Goal: Task Accomplishment & Management: Manage account settings

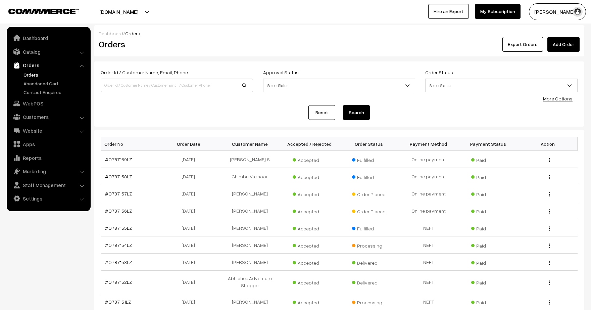
click at [28, 72] on link "Orders" at bounding box center [55, 74] width 67 height 7
click at [76, 56] on link "Catalog" at bounding box center [48, 52] width 80 height 12
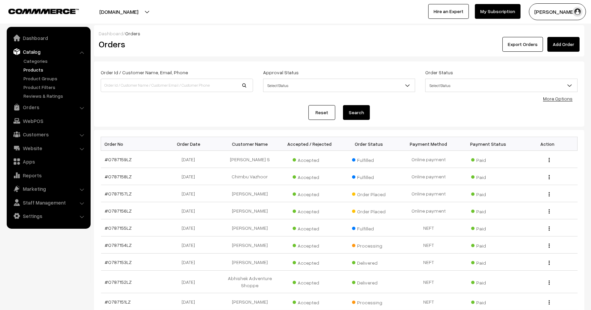
click at [31, 67] on link "Products" at bounding box center [55, 69] width 67 height 7
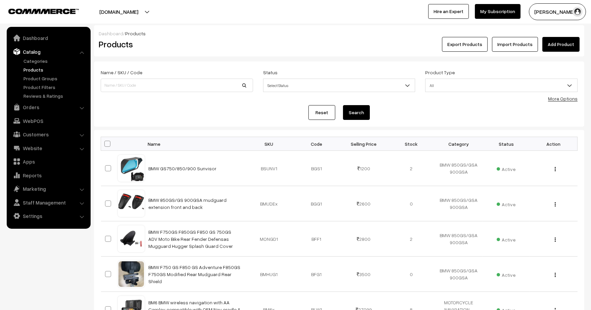
click at [553, 42] on link "Add Product" at bounding box center [561, 44] width 37 height 15
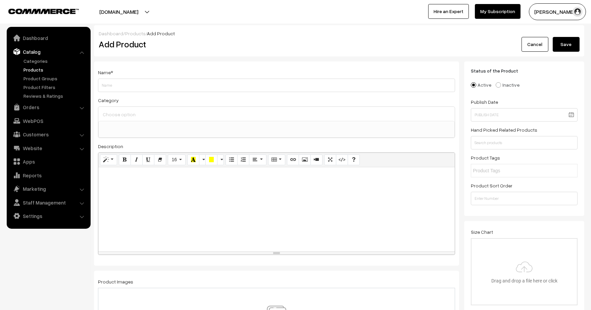
click at [132, 118] on input at bounding box center [276, 114] width 351 height 10
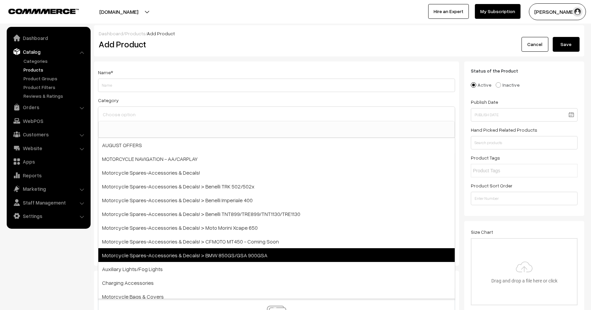
click at [145, 249] on span "Motorcycle Spares-Accessories & Decals! > BMW 850GS/GSA 900GSA" at bounding box center [276, 255] width 357 height 14
select select "30"
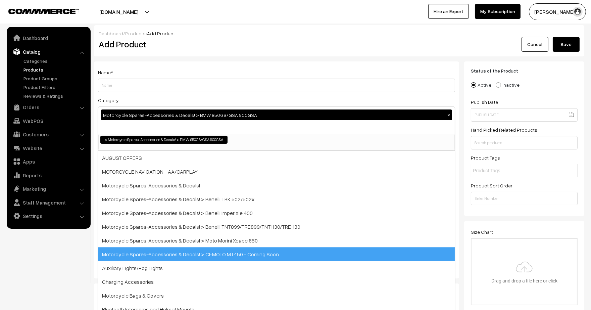
scroll to position [29, 0]
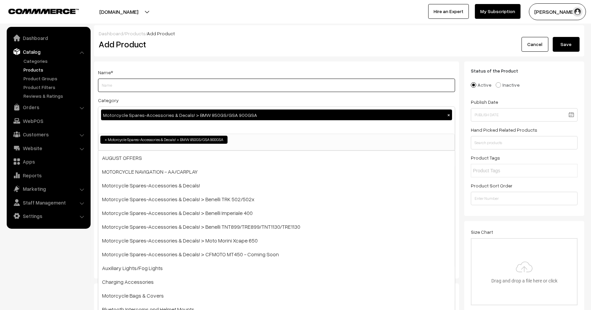
click at [130, 92] on input "Weight" at bounding box center [276, 85] width 357 height 13
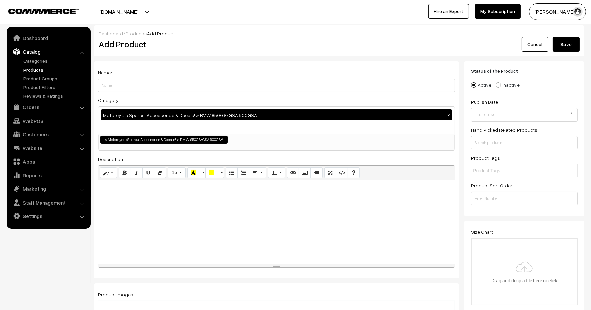
click at [139, 192] on div at bounding box center [276, 222] width 357 height 84
click at [299, 176] on button "Picture" at bounding box center [305, 172] width 12 height 11
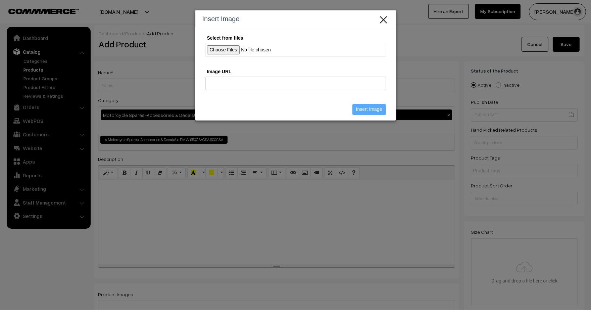
click at [225, 49] on input "Select from files" at bounding box center [296, 50] width 181 height 14
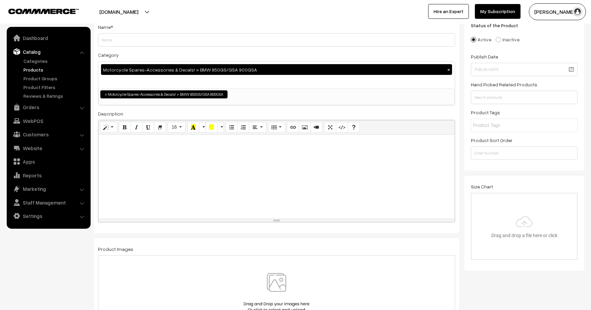
scroll to position [186, 0]
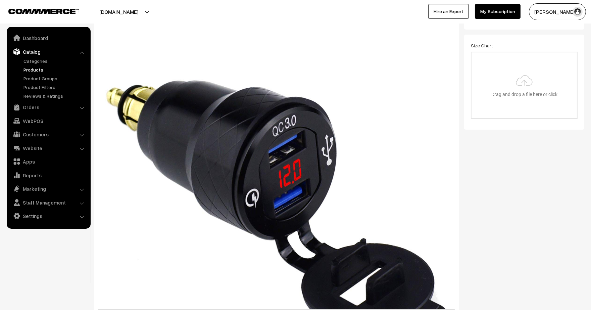
drag, startPoint x: 302, startPoint y: 79, endPoint x: 318, endPoint y: 204, distance: 126.4
click at [345, 310] on div "resize" at bounding box center [276, 311] width 357 height 3
click at [283, 130] on div "Normal Quote Code Header 1 Header 2 Header 3 Header 4 Header 5 Header 6 16 8 9 …" at bounding box center [276, 144] width 357 height 331
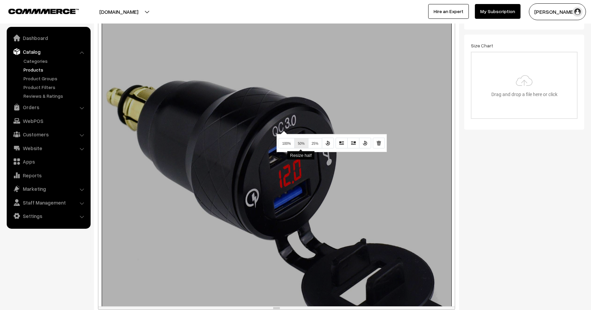
click at [303, 145] on span "50%" at bounding box center [301, 144] width 7 height 4
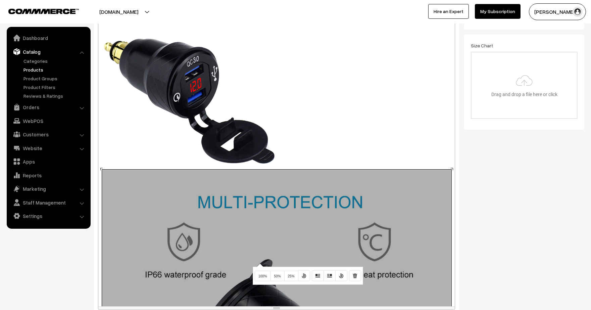
click at [259, 263] on div "Normal Quote Code Header 1 Header 2 Header 3 Header 4 Header 5 Header 6 16 8 9 …" at bounding box center [276, 144] width 357 height 331
click at [276, 278] on button "50%" at bounding box center [278, 276] width 14 height 11
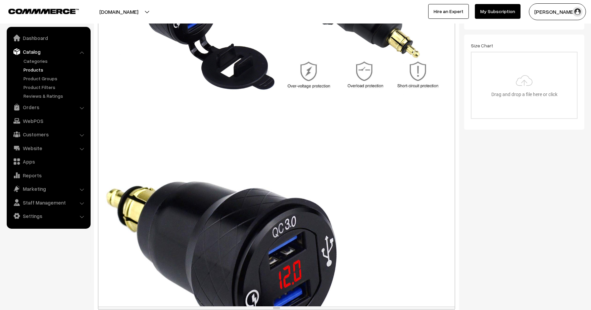
scroll to position [75, 0]
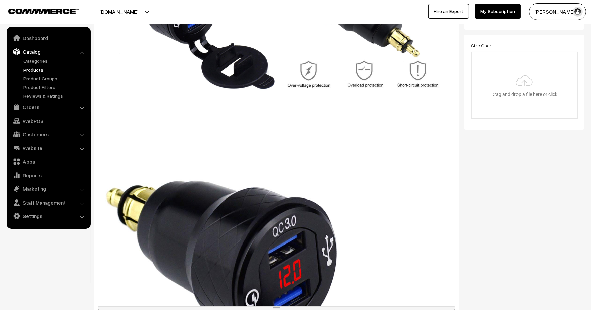
click at [256, 188] on div "Normal Quote Code Header 1 Header 2 Header 3 Header 4 Header 5 Header 6 16 8 9 …" at bounding box center [276, 144] width 357 height 331
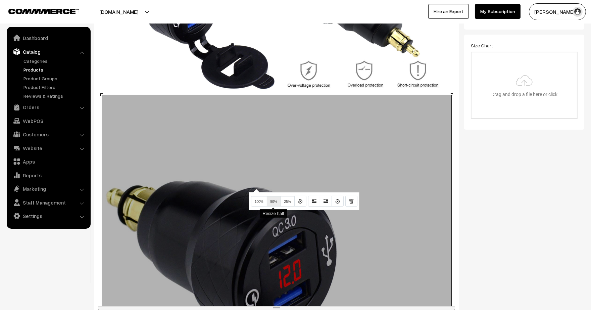
click at [271, 200] on span "50%" at bounding box center [274, 202] width 7 height 4
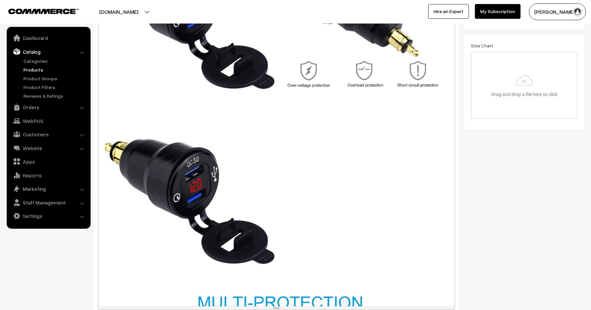
scroll to position [261, 0]
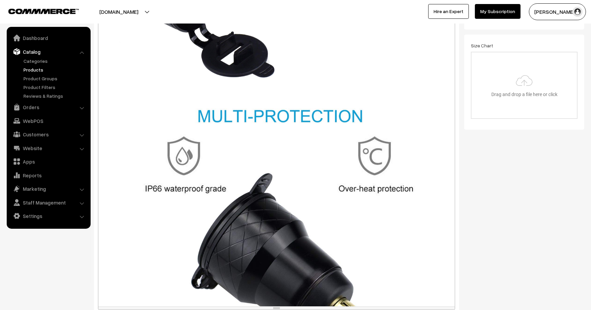
click at [286, 199] on div "Normal Quote Code Header 1 Header 2 Header 3 Header 4 Header 5 Header 6 16 8 9 …" at bounding box center [276, 144] width 357 height 331
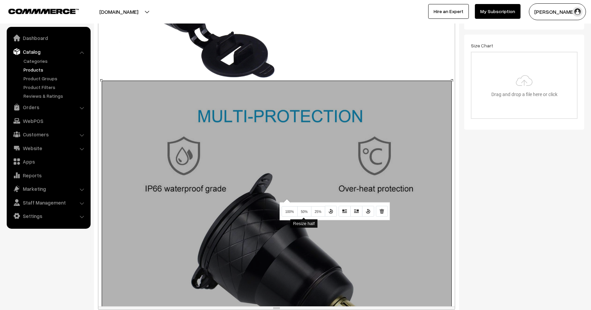
click at [301, 210] on span "50%" at bounding box center [304, 212] width 7 height 4
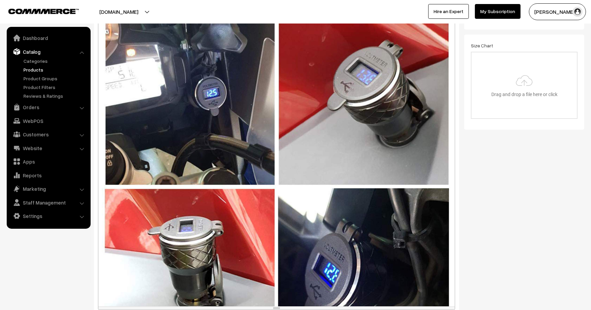
scroll to position [336, 0]
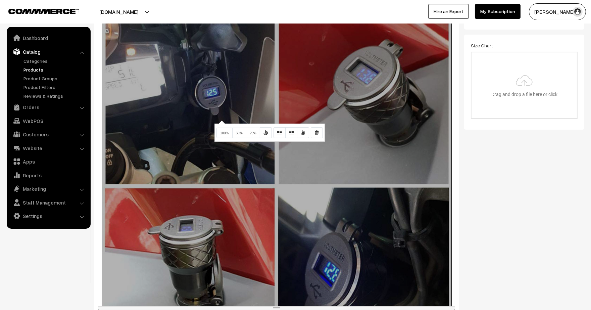
click at [221, 120] on div "Normal Quote Code Header 1 Header 2 Header 3 Header 4 Header 5 Header 6 16 8 9 …" at bounding box center [276, 144] width 357 height 331
click at [239, 135] on button "50%" at bounding box center [239, 133] width 14 height 11
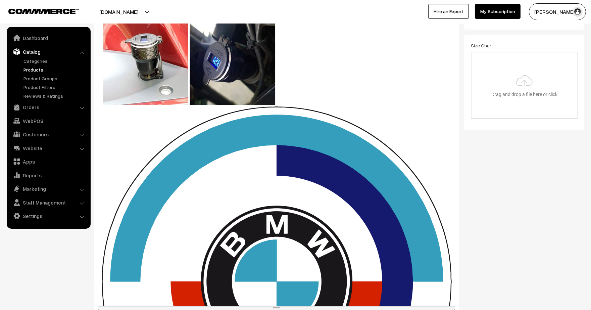
scroll to position [485, 0]
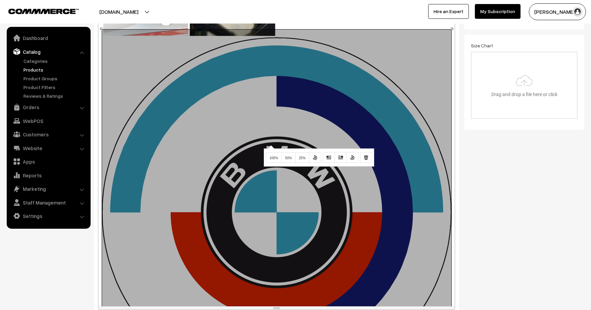
click at [270, 145] on div "Normal Quote Code Header 1 Header 2 Header 3 Header 4 Header 5 Header 6 16 8 9 …" at bounding box center [276, 144] width 357 height 331
click at [364, 155] on icon "Remove Image" at bounding box center [366, 157] width 5 height 5
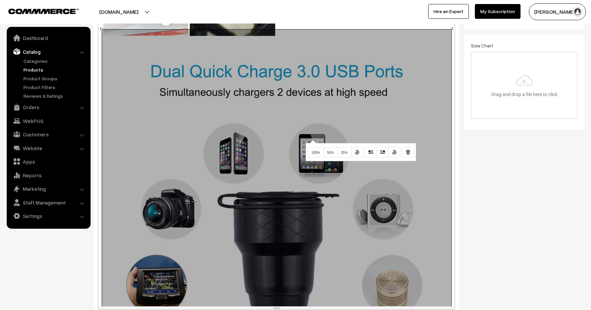
click at [312, 139] on div "Normal Quote Code Header 1 Header 2 Header 3 Header 4 Header 5 Header 6 16 8 9 …" at bounding box center [276, 144] width 357 height 331
click at [331, 154] on button "50%" at bounding box center [331, 152] width 14 height 11
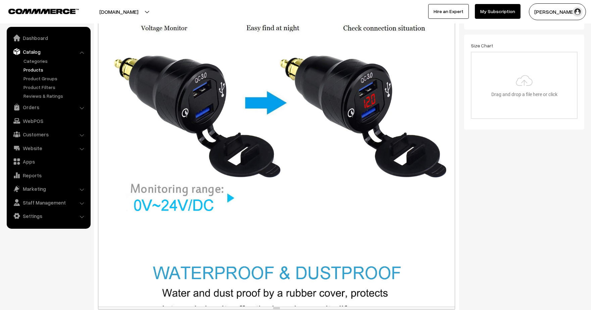
scroll to position [634, 0]
click at [244, 108] on div "Normal Quote Code Header 1 Header 2 Header 3 Header 4 Header 5 Header 6 16 8 9 …" at bounding box center [276, 144] width 357 height 331
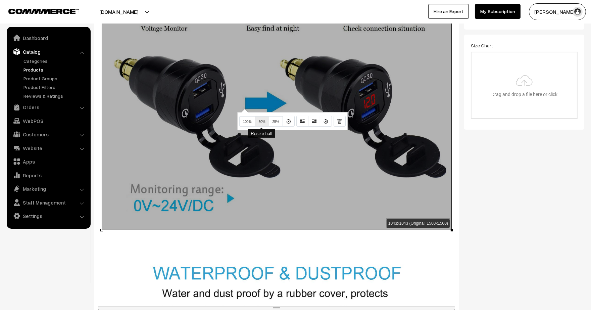
click at [260, 120] on span "50%" at bounding box center [262, 122] width 7 height 4
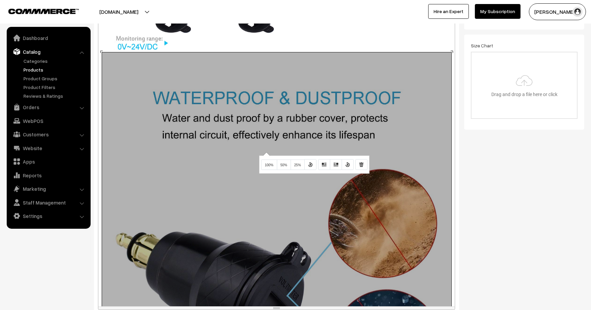
click at [266, 152] on div "Normal Quote Code Header 1 Header 2 Header 3 Header 4 Header 5 Header 6 16 8 9 …" at bounding box center [276, 144] width 357 height 331
click at [277, 164] on button "50%" at bounding box center [284, 165] width 14 height 11
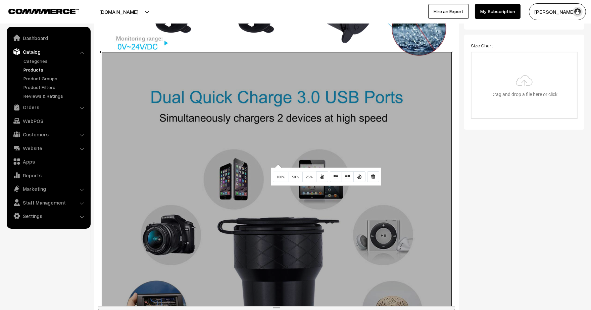
click at [277, 164] on div "Normal Quote Code Header 1 Header 2 Header 3 Header 4 Header 5 Header 6 16 8 9 …" at bounding box center [276, 144] width 357 height 331
click at [293, 174] on button "50%" at bounding box center [296, 177] width 14 height 11
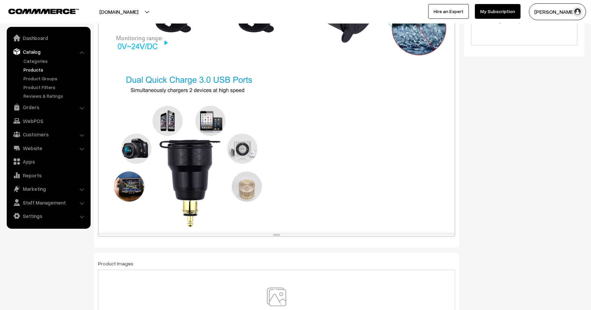
click at [241, 143] on div "Normal Quote Code Header 1 Header 2 Header 3 Header 4 Header 5 Header 6 16 8 9 …" at bounding box center [276, 71] width 357 height 331
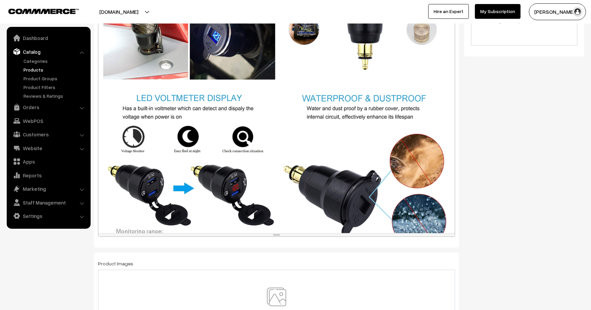
scroll to position [487, 0]
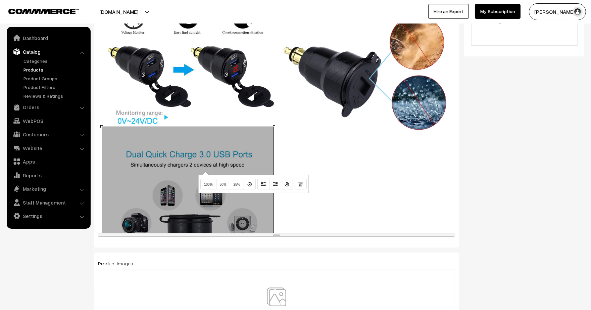
click at [205, 171] on div "Normal Quote Code Header 1 Header 2 Header 3 Header 4 Header 5 Header 6 16 8 9 …" at bounding box center [276, 71] width 357 height 331
click at [299, 181] on icon "Remove Image" at bounding box center [301, 183] width 5 height 5
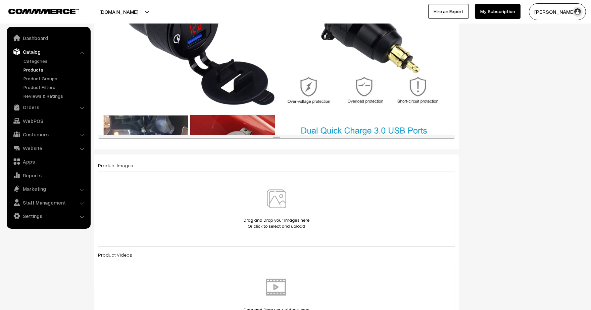
scroll to position [0, 0]
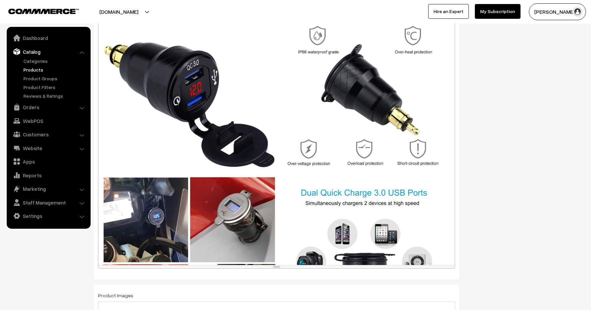
drag, startPoint x: 276, startPoint y: 136, endPoint x: 314, endPoint y: 179, distance: 57.2
click at [305, 266] on div "resize" at bounding box center [276, 266] width 357 height 3
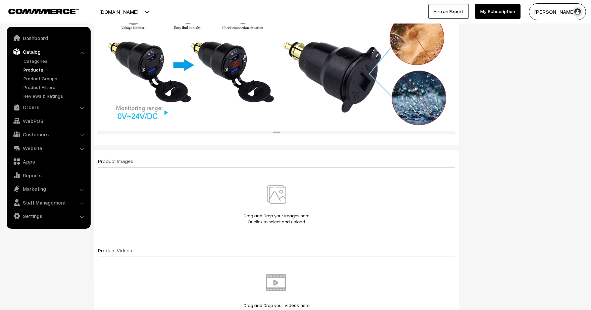
scroll to position [544, 0]
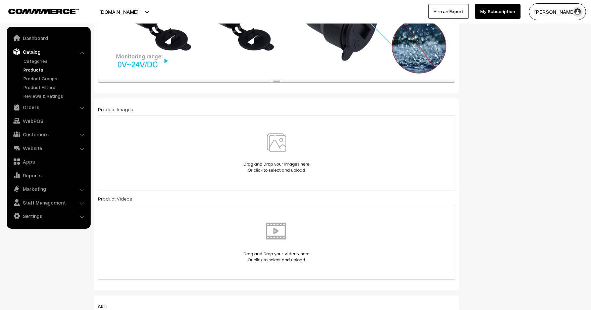
click at [290, 142] on img at bounding box center [276, 152] width 69 height 39
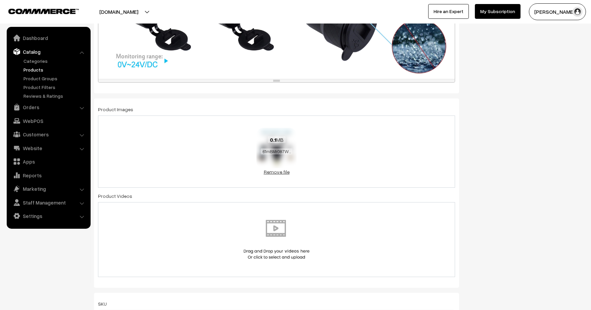
click at [282, 169] on link "Remove file" at bounding box center [277, 171] width 40 height 7
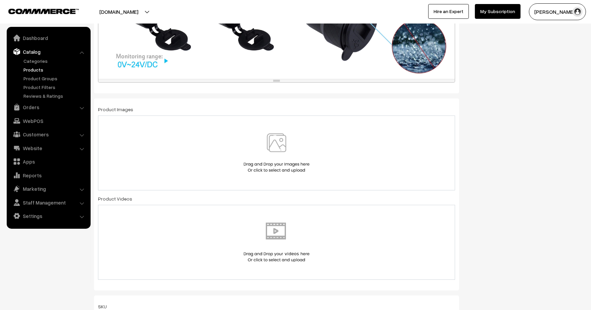
click at [287, 152] on img at bounding box center [276, 152] width 69 height 39
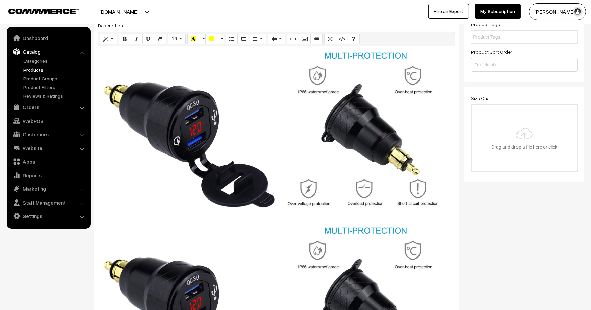
scroll to position [0, 0]
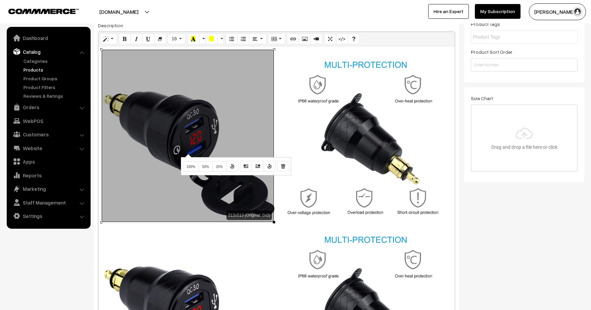
click at [187, 153] on div "Normal Quote Code Header 1 Header 2 Header 3 Header 4 Header 5 Header 6 16 8 9 …" at bounding box center [276, 263] width 357 height 462
click at [281, 166] on icon "Remove Image" at bounding box center [283, 165] width 5 height 5
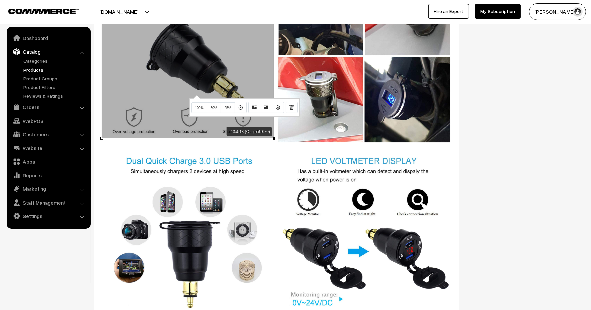
click at [196, 94] on div "Normal Quote Code Header 1 Header 2 Header 3 Header 4 Header 5 Header 6 16 8 9 …" at bounding box center [276, 93] width 357 height 462
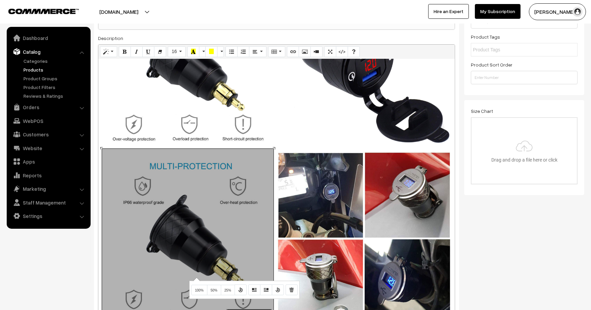
scroll to position [117, 0]
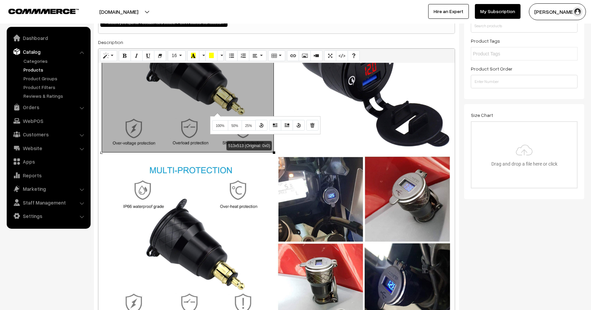
click at [217, 113] on div "Normal Quote Code Header 1 Header 2 Header 3 Header 4 Header 5 Header 6 16 8 9 …" at bounding box center [276, 279] width 357 height 462
click at [307, 122] on button "Remove Image" at bounding box center [313, 125] width 12 height 11
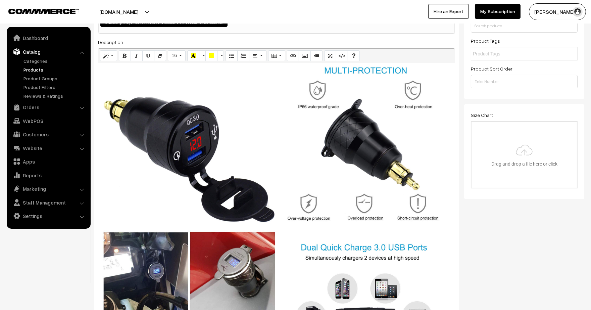
scroll to position [0, 0]
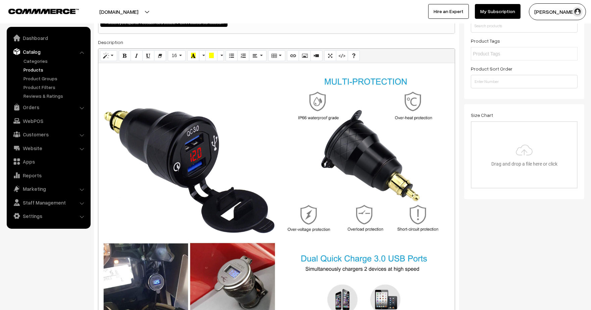
click at [230, 146] on div "Normal Quote Code Header 1 Header 2 Header 3 Header 4 Header 5 Header 6 16 8 9 …" at bounding box center [276, 279] width 357 height 462
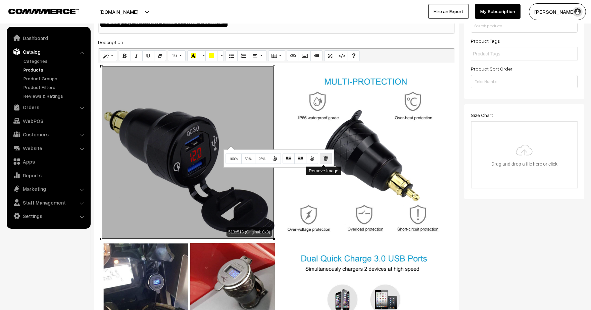
click at [324, 159] on icon "Remove Image" at bounding box center [326, 158] width 5 height 5
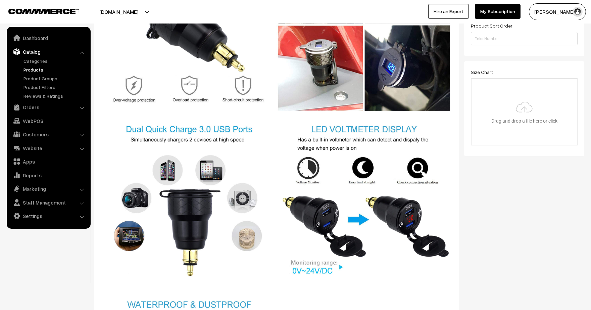
scroll to position [191, 0]
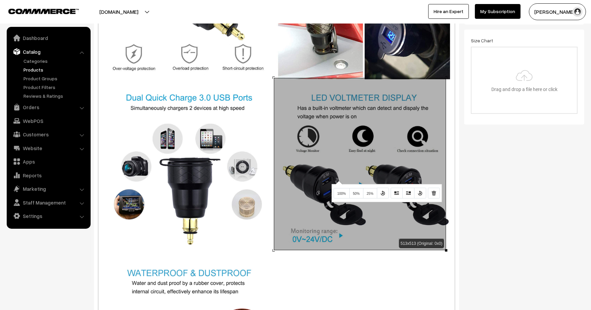
click at [338, 180] on div "513x513 (Original: 0x0)" at bounding box center [276, 210] width 357 height 443
click at [432, 194] on icon "Remove Image" at bounding box center [434, 192] width 5 height 5
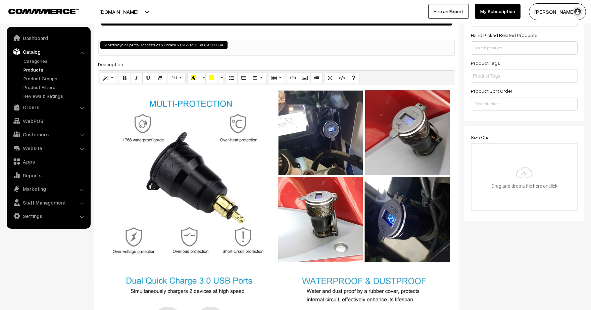
scroll to position [91, 0]
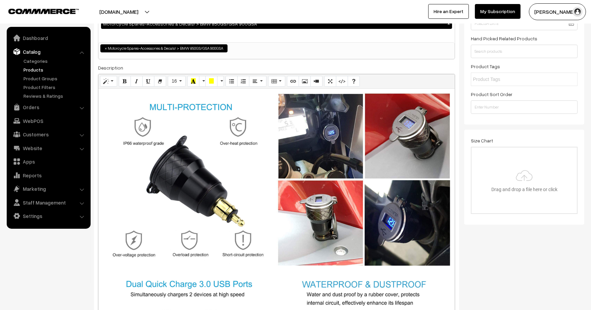
click at [101, 114] on div at bounding box center [276, 310] width 357 height 443
click at [303, 82] on icon "Picture" at bounding box center [305, 80] width 5 height 5
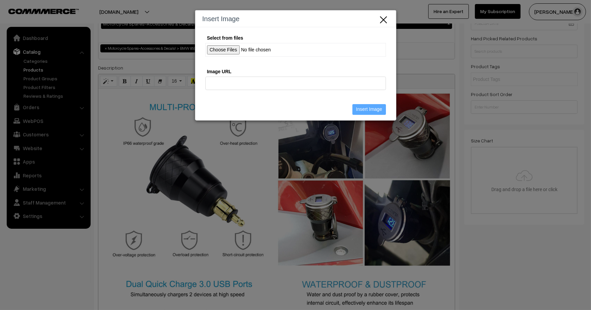
click at [237, 58] on div "Select from files" at bounding box center [296, 49] width 181 height 30
click at [230, 52] on input "Select from files" at bounding box center [296, 50] width 181 height 14
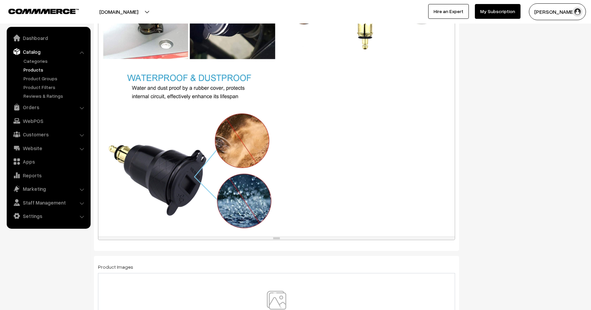
scroll to position [390, 0]
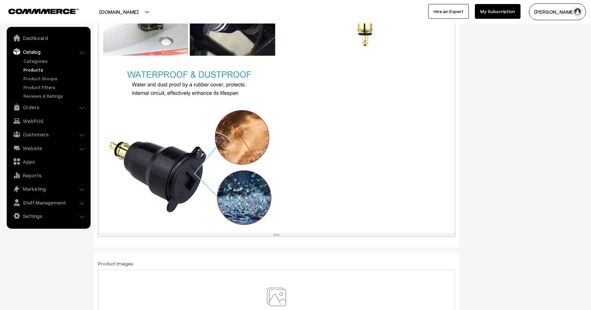
click at [251, 181] on div "Normal Quote Code Header 1 Header 2 Header 3 Header 4 Header 5 Header 6 16 8 9 …" at bounding box center [276, 6] width 357 height 462
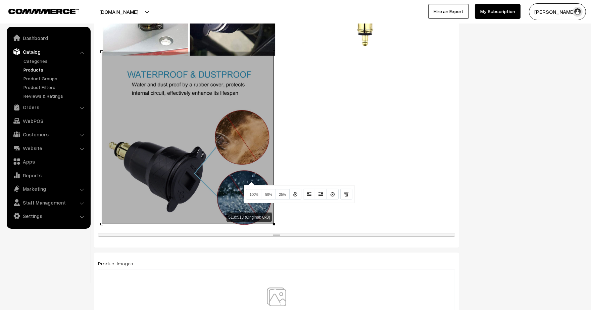
scroll to position [241, 0]
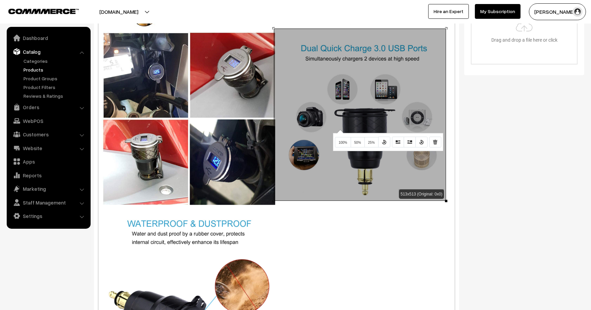
click at [340, 129] on div "Normal Quote Code Header 1 Header 2 Header 3 Header 4 Header 5 Header 6 16 8 9 …" at bounding box center [276, 155] width 357 height 462
click at [344, 141] on span "100%" at bounding box center [343, 143] width 9 height 4
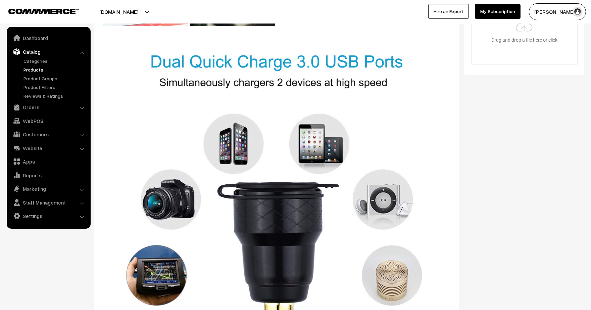
scroll to position [170, 0]
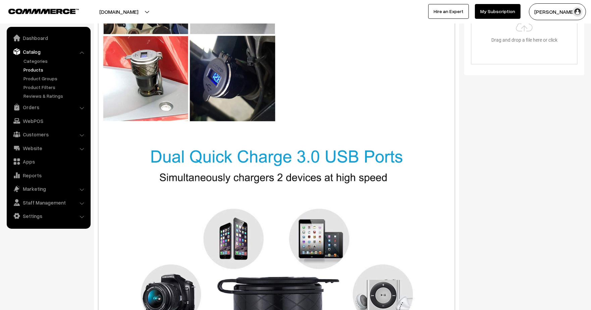
click at [219, 93] on div "Normal Quote Code Header 1 Header 2 Header 3 Header 4 Header 5 Header 6 16 8 9 …" at bounding box center [276, 155] width 357 height 462
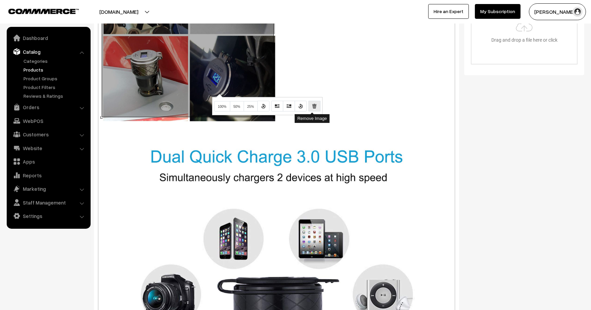
click at [315, 103] on button "Remove Image" at bounding box center [315, 106] width 12 height 11
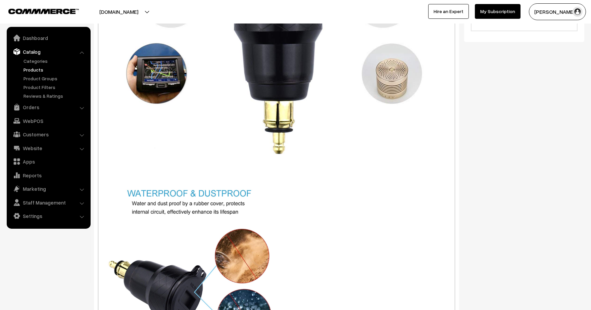
scroll to position [330, 0]
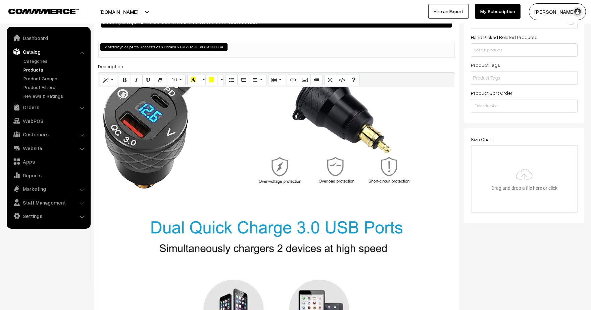
scroll to position [0, 0]
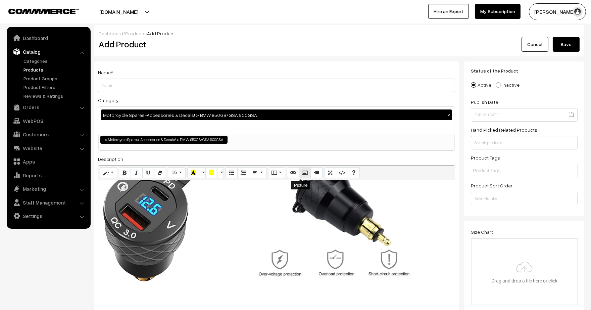
click at [299, 172] on button "Picture" at bounding box center [305, 172] width 12 height 11
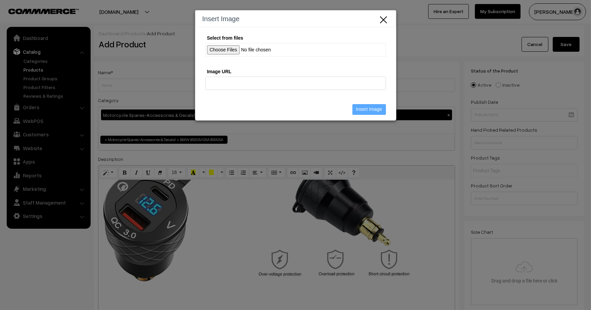
click at [218, 49] on input "Select from files" at bounding box center [296, 50] width 181 height 14
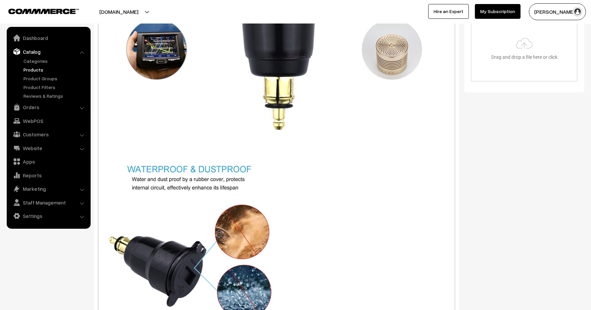
scroll to position [595, 0]
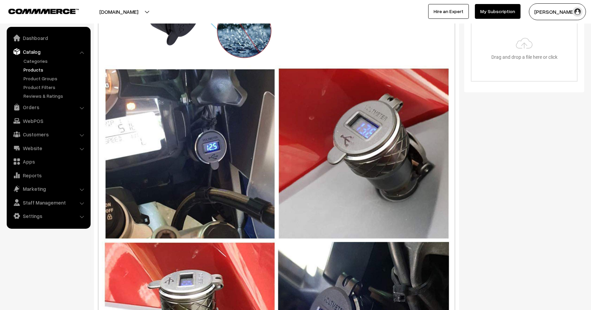
click at [332, 186] on div "Normal Quote Code Header 1 Header 2 Header 3 Header 4 Header 5 Header 6 16 8 9 …" at bounding box center [276, 173] width 357 height 462
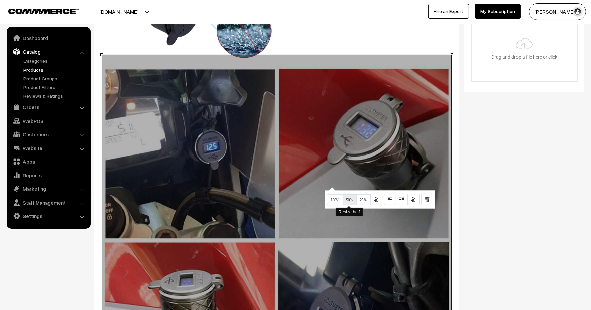
click at [345, 196] on button "50%" at bounding box center [350, 199] width 14 height 11
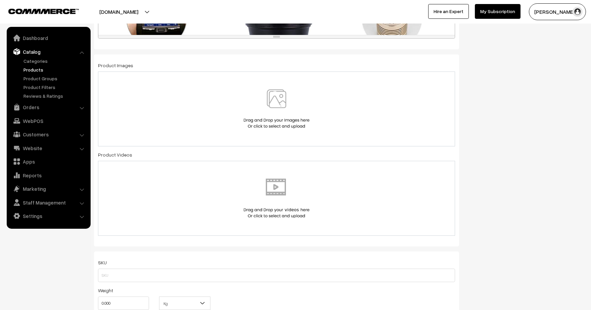
scroll to position [522, 0]
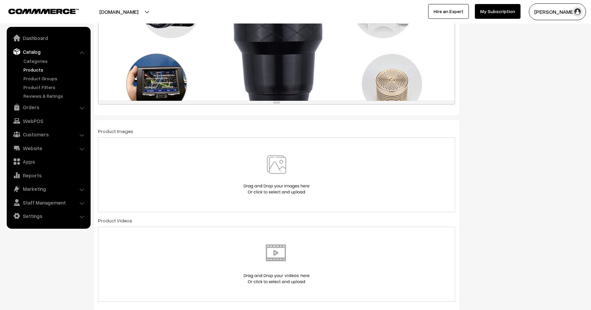
click at [286, 175] on img at bounding box center [276, 174] width 69 height 39
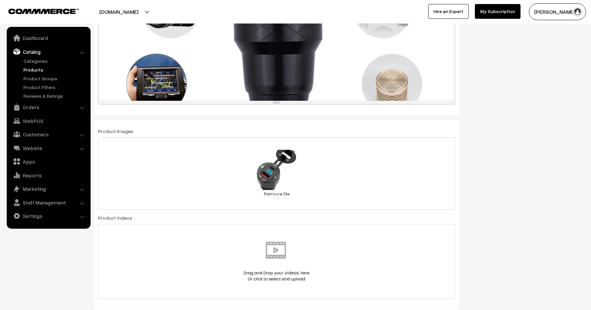
click at [340, 167] on div "19.4 KB 51qZCL9tcML._AC_UL495_SR435,495_.jpg Check Error Remove file" at bounding box center [276, 173] width 357 height 72
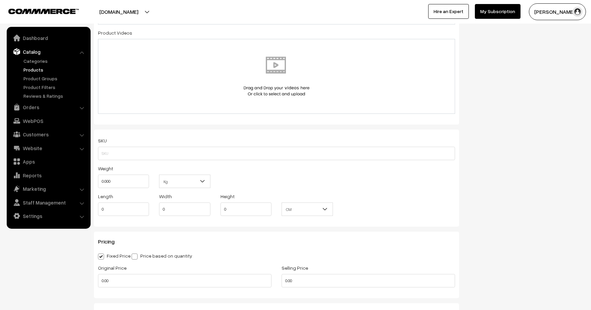
scroll to position [746, 0]
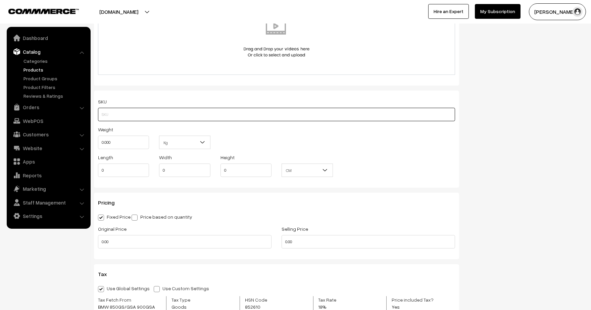
click at [187, 118] on input "text" at bounding box center [276, 114] width 357 height 13
type input "BMDINUSB"
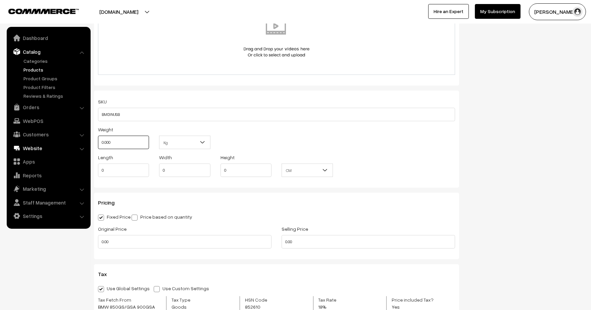
drag, startPoint x: 106, startPoint y: 142, endPoint x: 70, endPoint y: 142, distance: 35.9
click at [70, 142] on body "Thank you for showing interest. Our team will call you shortly. Close lbcmoto.c…" at bounding box center [295, 37] width 591 height 1566
type input "0.50"
click at [93, 172] on div "Length 0" at bounding box center [123, 167] width 61 height 28
type input "18"
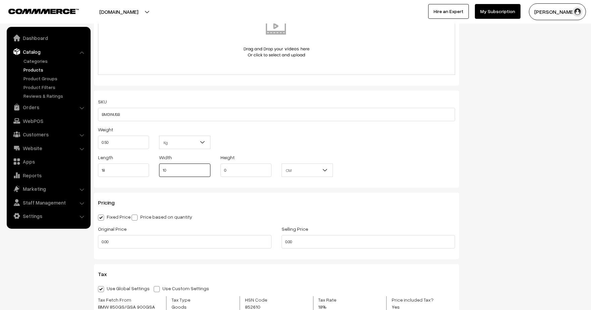
type input "10"
type input "5"
drag, startPoint x: 127, startPoint y: 250, endPoint x: 105, endPoint y: 249, distance: 21.5
click at [105, 249] on div "Original Price 0.00" at bounding box center [185, 239] width 184 height 28
drag, startPoint x: 119, startPoint y: 241, endPoint x: 91, endPoint y: 241, distance: 27.5
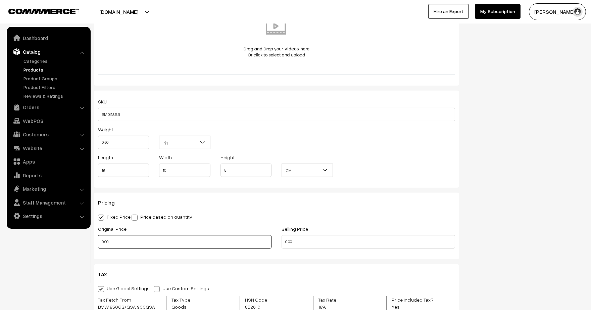
click at [90, 242] on body "Thank you for showing interest. Our team will call you shortly. Close lbcmoto.c…" at bounding box center [295, 37] width 591 height 1566
type input "2999"
drag, startPoint x: 296, startPoint y: 240, endPoint x: 262, endPoint y: 250, distance: 35.0
click at [262, 250] on div "Original Price 2999 Selling Price 0.00" at bounding box center [276, 239] width 367 height 28
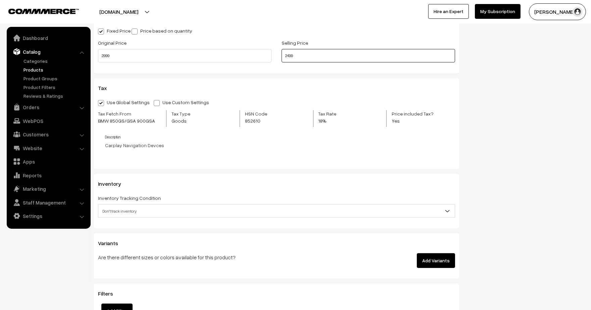
scroll to position [970, 0]
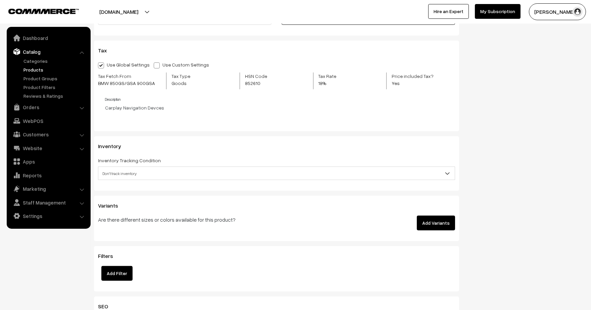
type input "2499"
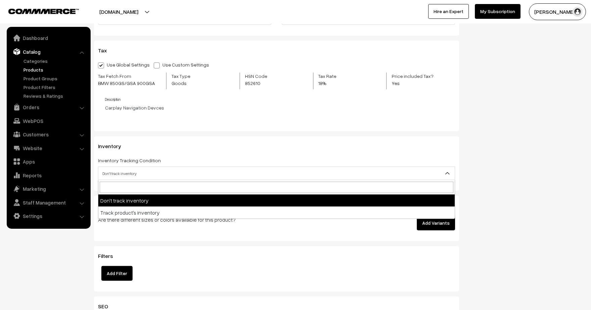
click at [340, 179] on span "Don't track inventory" at bounding box center [276, 173] width 357 height 13
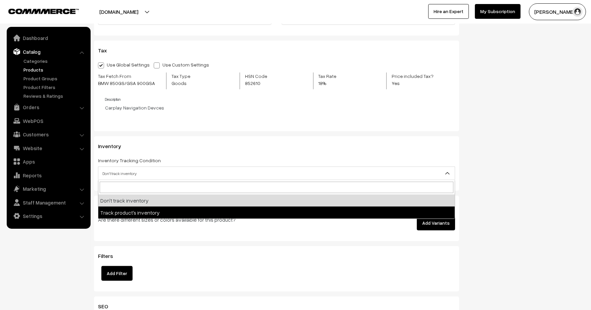
select select "2"
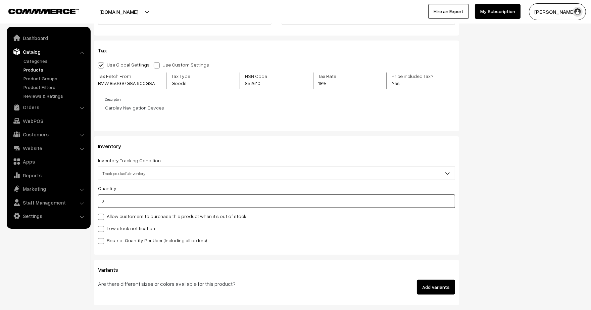
drag, startPoint x: 118, startPoint y: 201, endPoint x: 92, endPoint y: 196, distance: 26.3
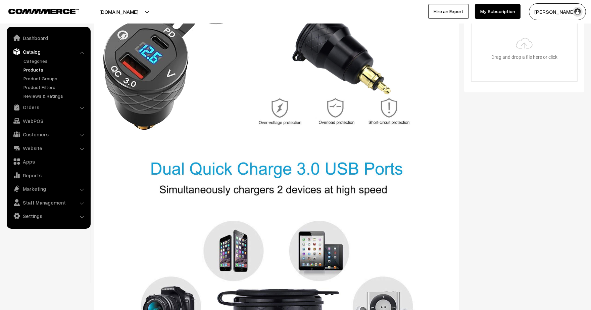
scroll to position [0, 0]
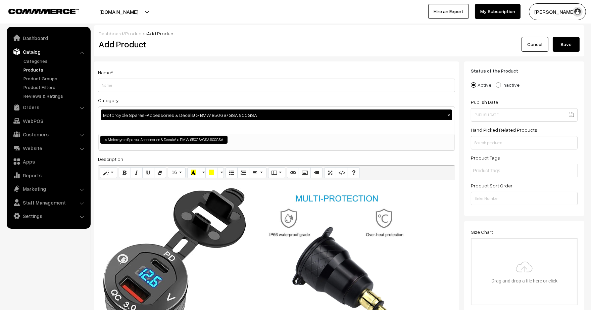
type input "4"
click at [560, 47] on button "Save" at bounding box center [566, 44] width 27 height 15
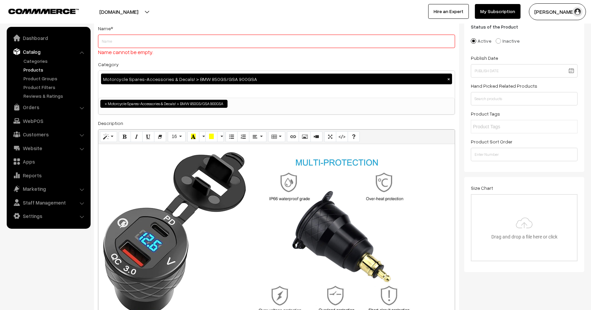
scroll to position [45, 0]
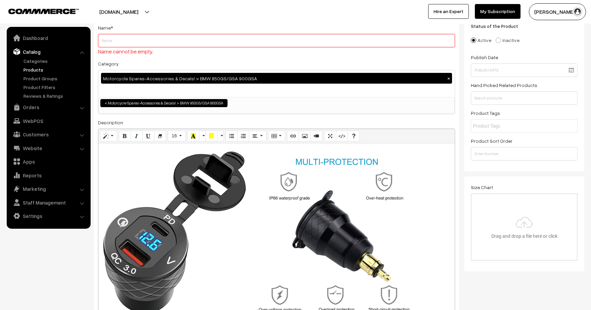
click at [133, 43] on input "Weight" at bounding box center [276, 40] width 357 height 13
paste input "Bmw Accessories Dual QC3.0 Motorcycle USB Charger Moto USB Power Adapter Switch…"
drag, startPoint x: 193, startPoint y: 42, endPoint x: 288, endPoint y: 39, distance: 94.8
click at [288, 39] on input "Bmw Accessories Dual QC3.0 Motorcycle USB Charger Moto USB Power Adapter Switch…" at bounding box center [276, 40] width 357 height 13
drag, startPoint x: 202, startPoint y: 44, endPoint x: 243, endPoint y: 46, distance: 41.7
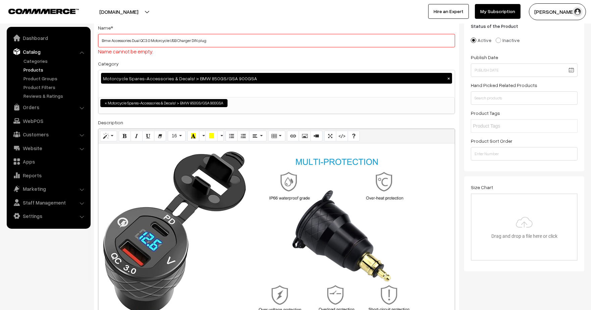
click at [243, 46] on input "Bmw Accessories Dual QC3.0 Motorcycle USB Charger DIN plug" at bounding box center [276, 40] width 357 height 13
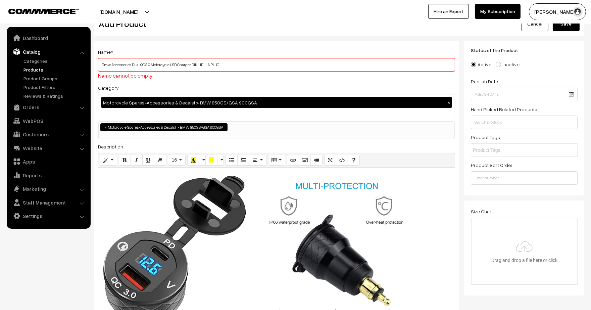
scroll to position [0, 0]
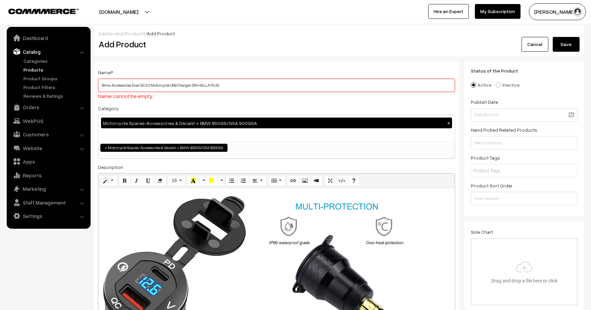
type input "Bmw Accessories Dual QC3.0 Motorcycle USB Charger DIN HELLA PLUG"
click at [560, 41] on button "Save" at bounding box center [566, 44] width 27 height 15
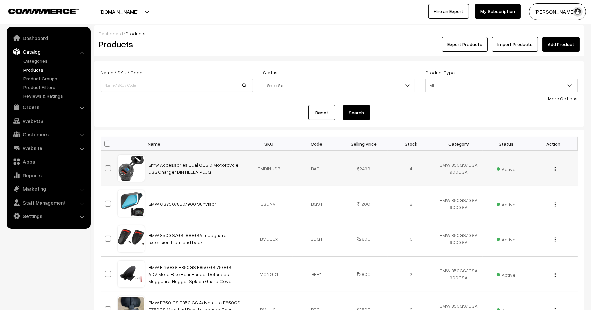
click at [555, 167] on img "button" at bounding box center [555, 169] width 1 height 4
click at [525, 190] on link "Edit" at bounding box center [525, 193] width 57 height 15
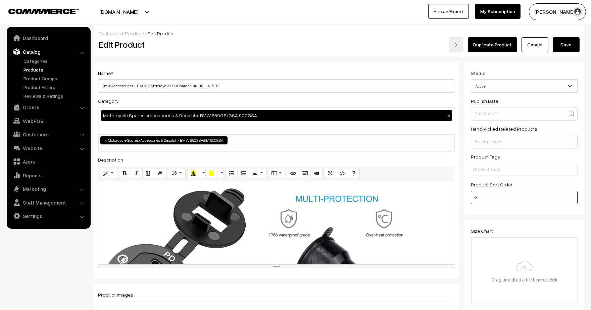
drag, startPoint x: 501, startPoint y: 202, endPoint x: 452, endPoint y: 202, distance: 49.4
type input "1"
click at [569, 36] on div "Dashboard / Products / Edit Product" at bounding box center [339, 33] width 481 height 7
click at [560, 52] on div "Dashboard / Products / Edit Product Edit Product Duplicate Product Cancel Save" at bounding box center [339, 41] width 491 height 32
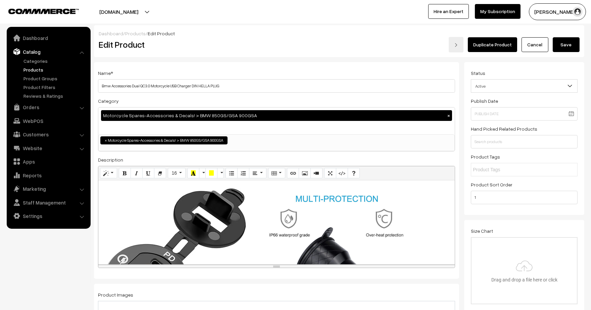
click at [561, 45] on button "Save" at bounding box center [566, 44] width 27 height 15
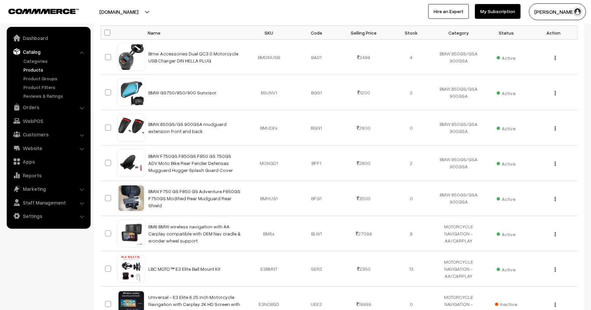
scroll to position [112, 0]
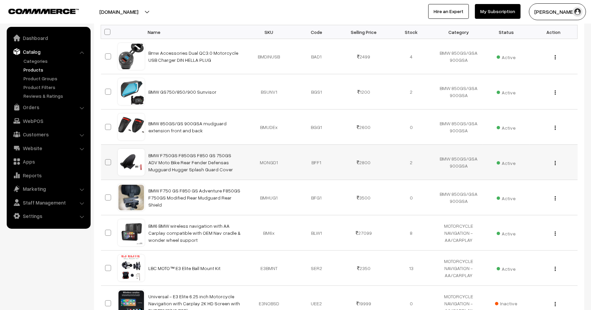
click at [556, 161] on img "button" at bounding box center [555, 163] width 1 height 4
click at [527, 183] on link "Edit" at bounding box center [525, 187] width 57 height 15
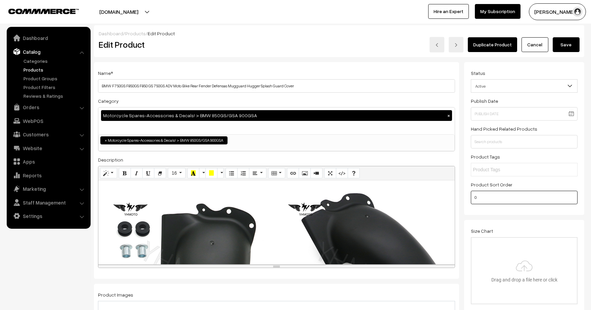
drag, startPoint x: 479, startPoint y: 202, endPoint x: 456, endPoint y: 198, distance: 23.1
type input "2"
click at [574, 41] on button "Save" at bounding box center [566, 44] width 27 height 15
